Goal: Task Accomplishment & Management: Use online tool/utility

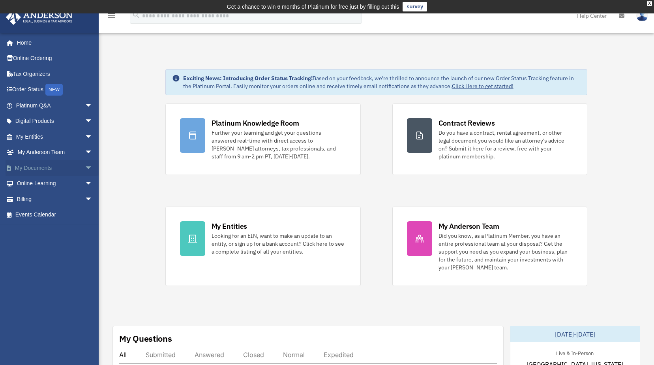
click at [85, 167] on span "arrow_drop_down" at bounding box center [93, 168] width 16 height 16
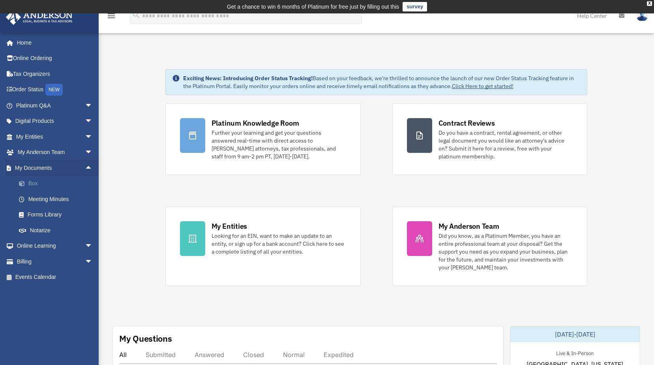
click at [64, 184] on link "Box" at bounding box center [58, 184] width 94 height 16
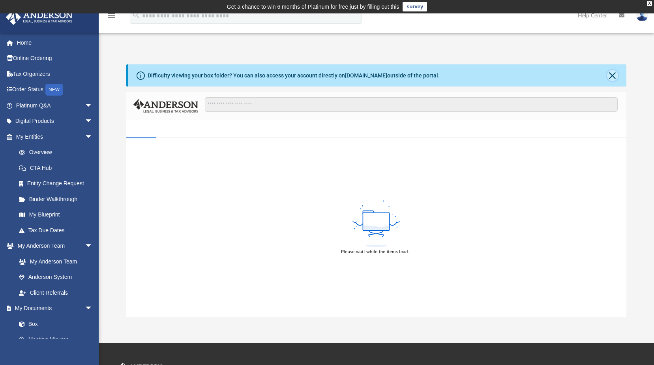
click at [614, 78] on button "Close" at bounding box center [612, 75] width 11 height 11
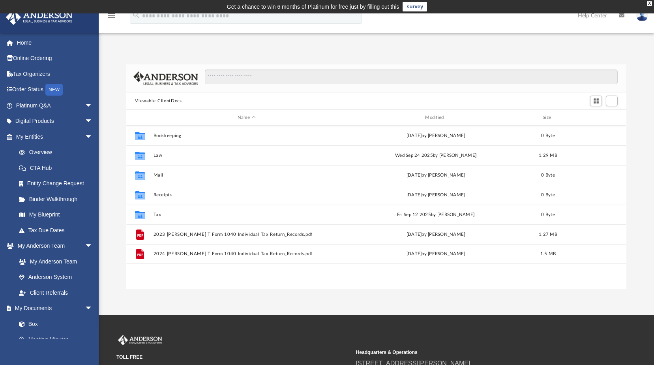
scroll to position [174, 494]
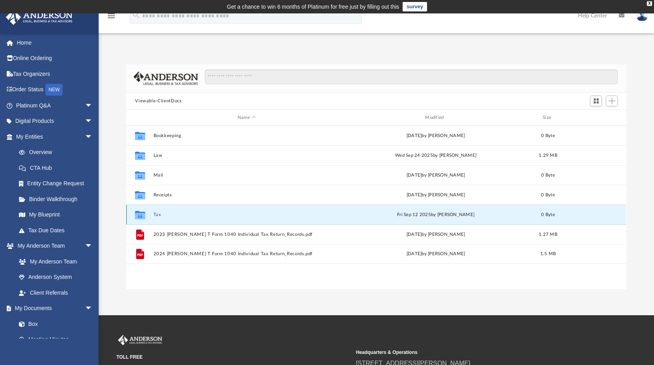
click at [161, 214] on button "Tax" at bounding box center [247, 214] width 186 height 5
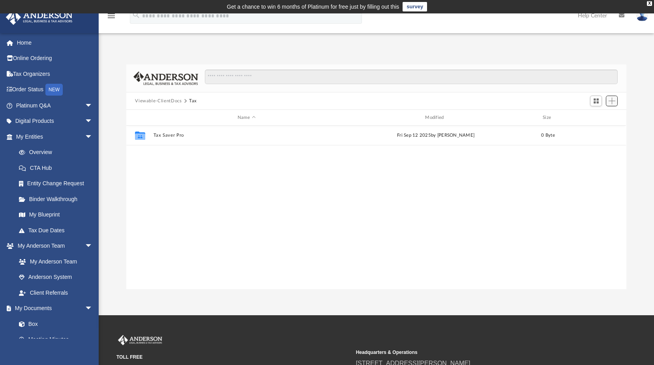
click at [610, 100] on span "Add" at bounding box center [612, 101] width 7 height 7
click at [599, 119] on li "Upload" at bounding box center [600, 117] width 25 height 8
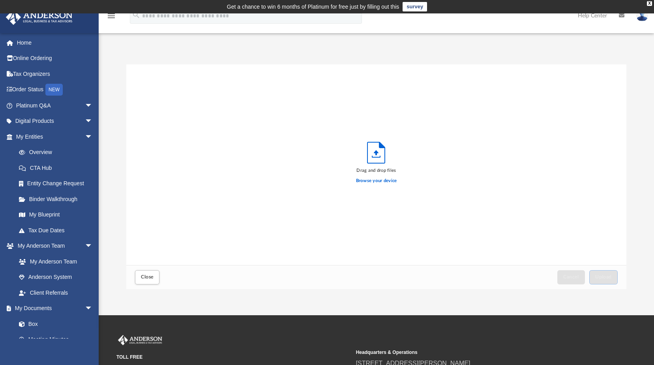
scroll to position [194, 494]
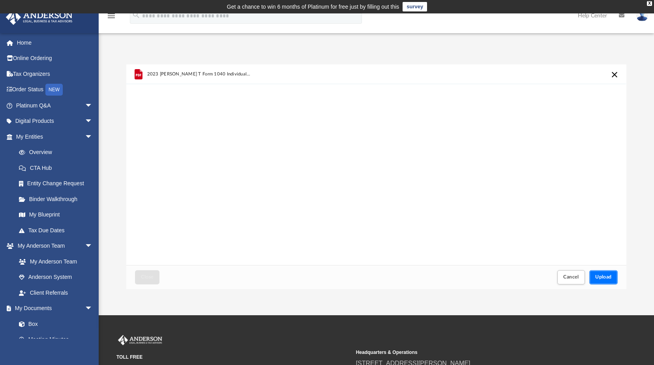
click at [609, 274] on span "Upload" at bounding box center [604, 276] width 17 height 5
click at [569, 280] on button "Cancel" at bounding box center [572, 277] width 28 height 14
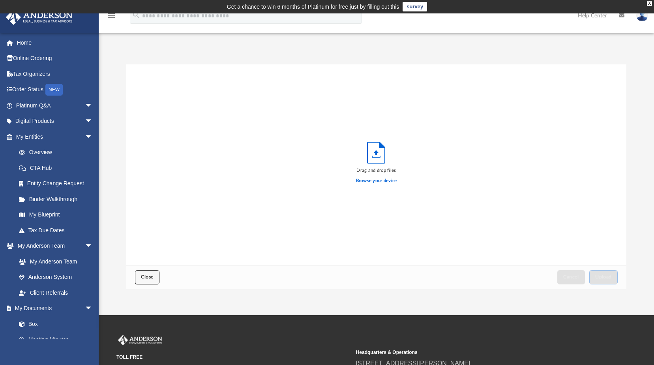
click at [143, 276] on span "Close" at bounding box center [147, 276] width 13 height 5
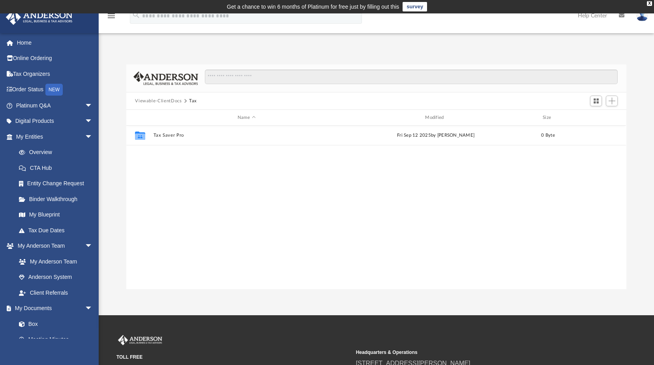
click at [644, 18] on img at bounding box center [643, 15] width 12 height 11
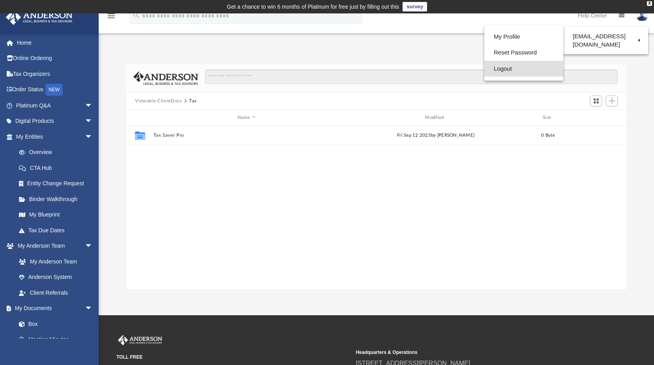
click at [515, 66] on link "Logout" at bounding box center [524, 69] width 79 height 16
